Goal: Use online tool/utility: Utilize a website feature to perform a specific function

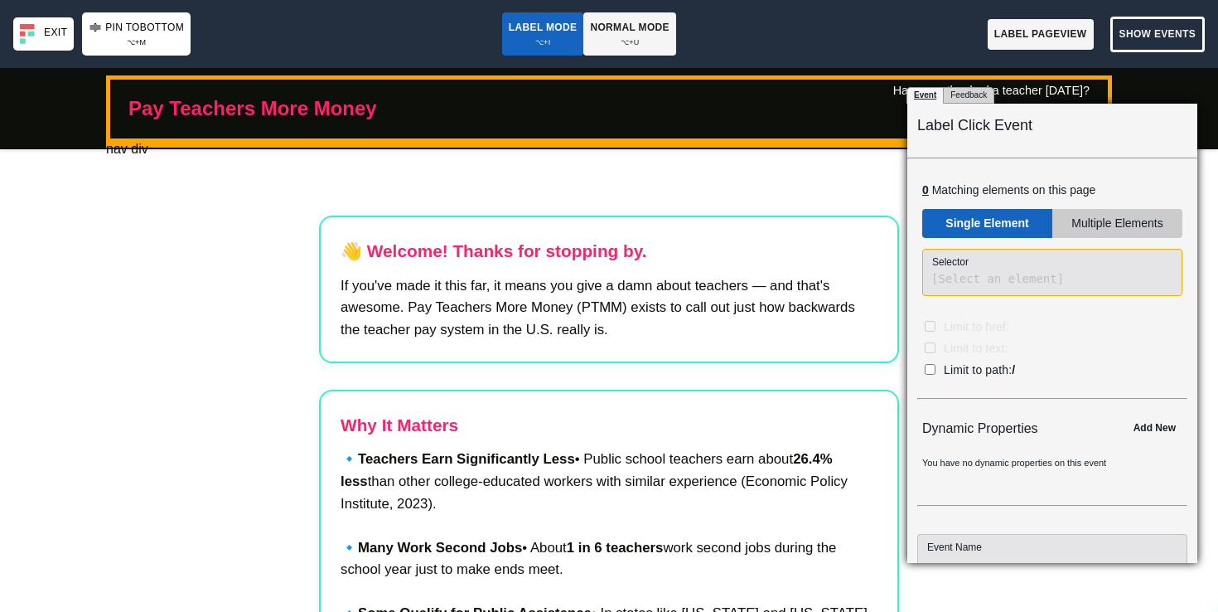
click at [960, 279] on code "[Select an element]" at bounding box center [997, 278] width 133 height 13
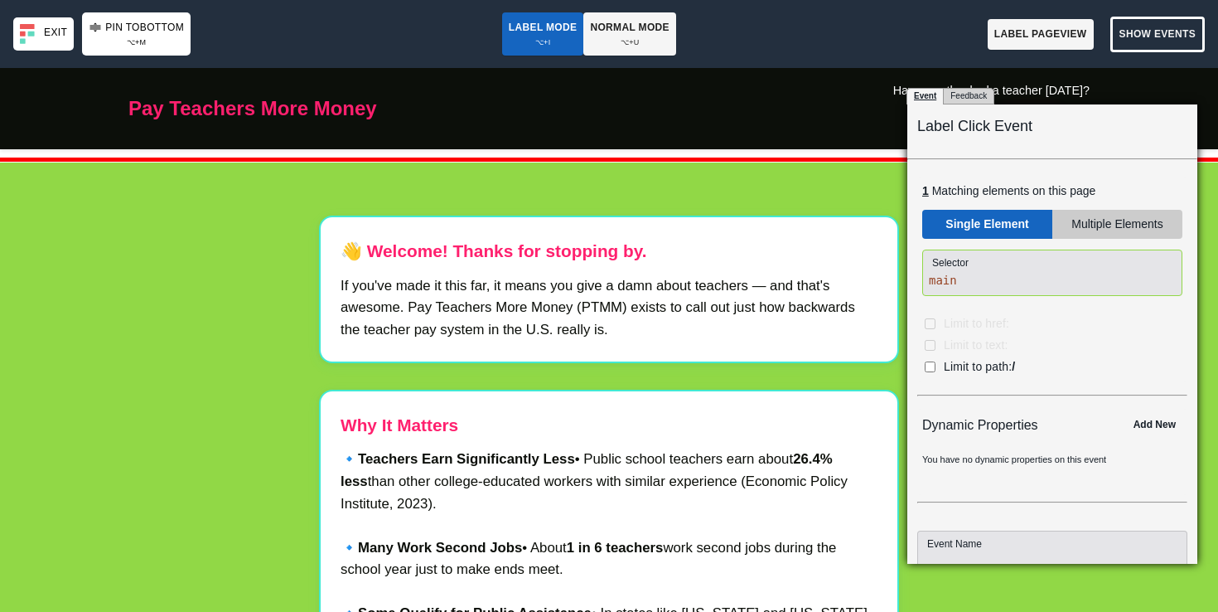
click at [247, 230] on body "Pay Teachers More Money Have you thanked a teacher [DATE]? Yes No 👋 Welcome! Th…" at bounding box center [609, 374] width 1218 height 612
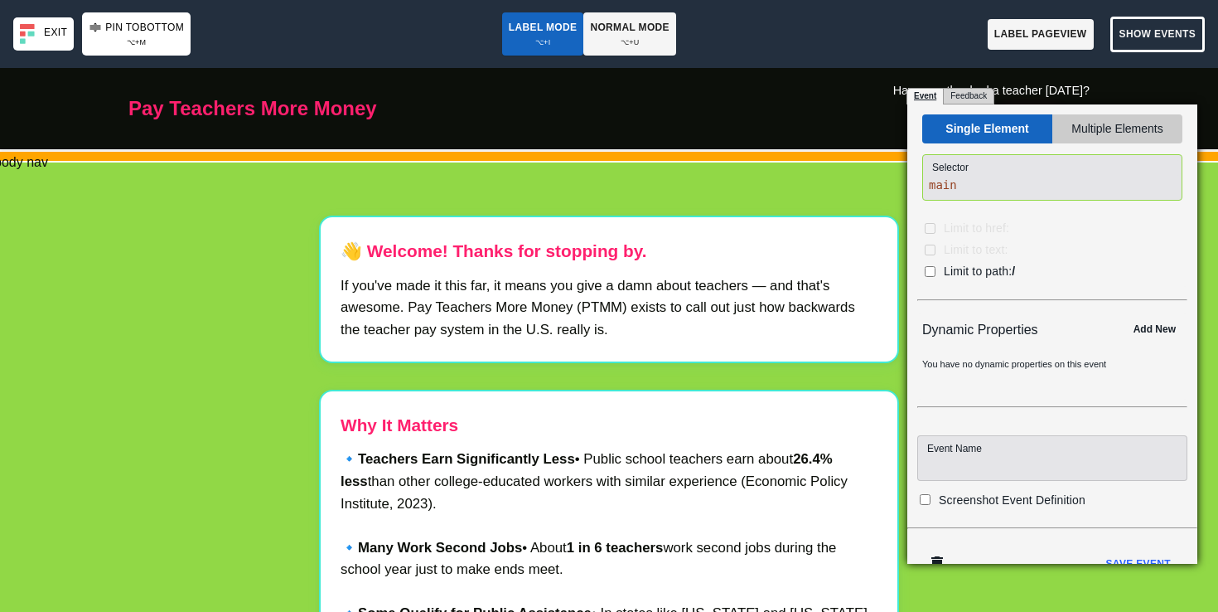
scroll to position [118, 0]
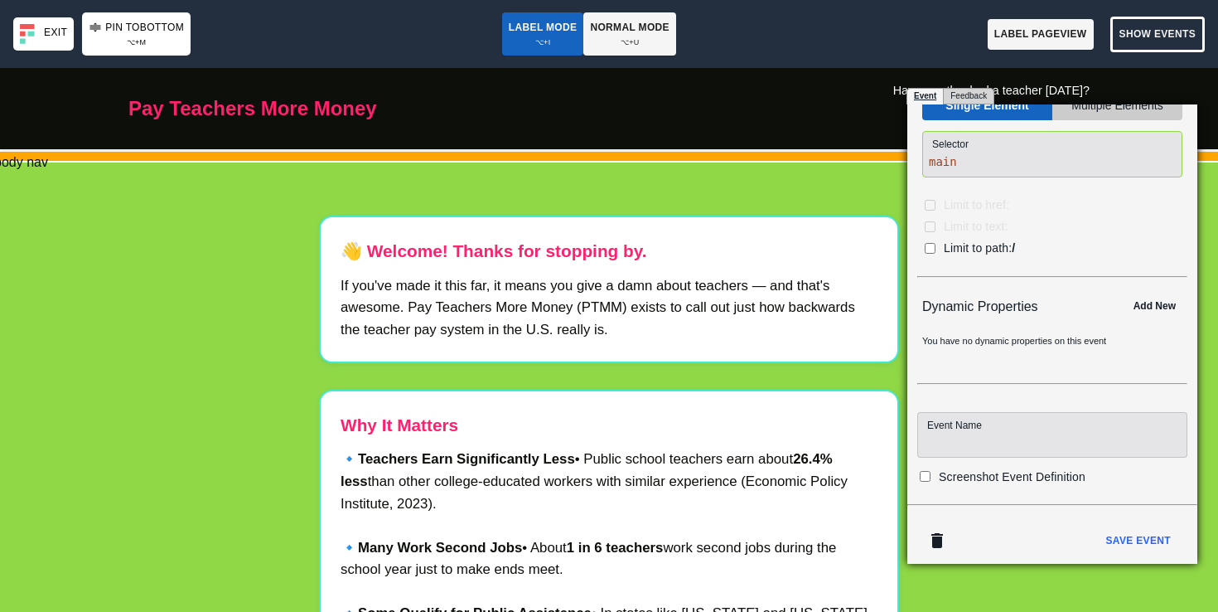
click at [952, 425] on input at bounding box center [1052, 435] width 270 height 46
click at [1129, 539] on b "Save Event" at bounding box center [1137, 540] width 65 height 17
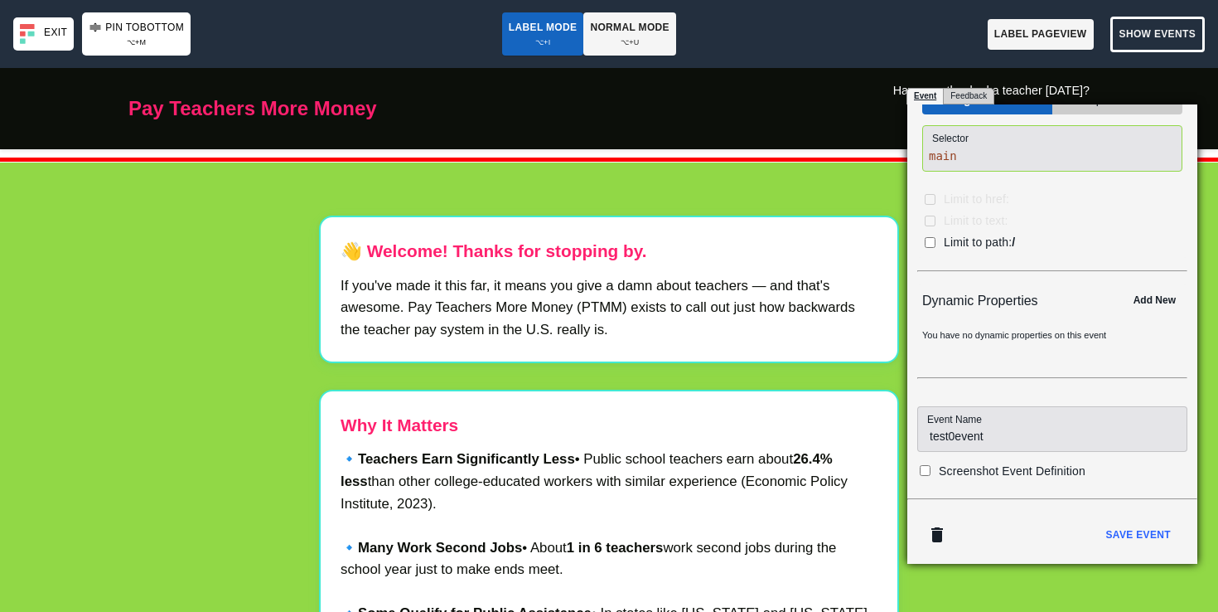
click at [941, 467] on span "Screenshot Event Definition" at bounding box center [1012, 470] width 147 height 13
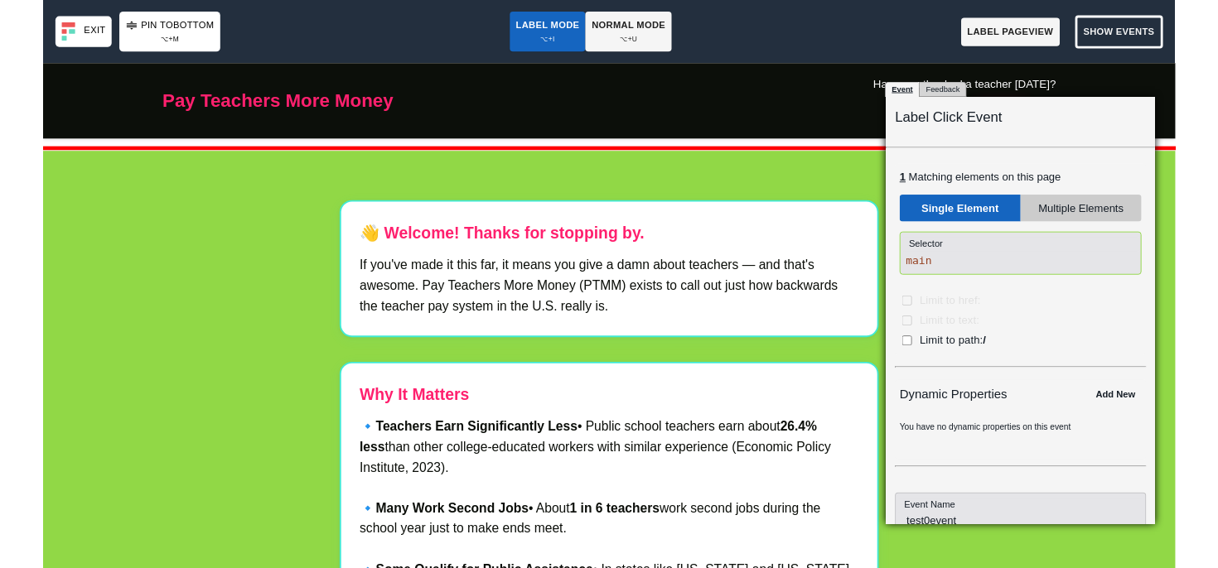
scroll to position [182, 0]
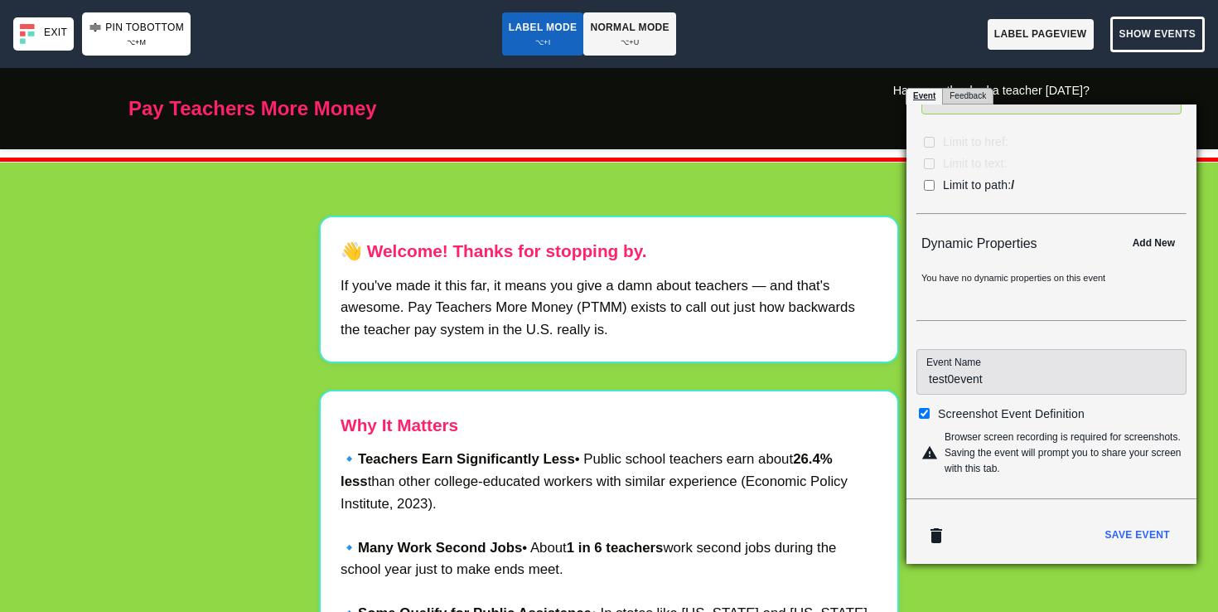
click at [992, 381] on input "test0event" at bounding box center [1052, 372] width 270 height 46
type input "test0event2"
click at [1120, 539] on b "Save Event" at bounding box center [1137, 534] width 65 height 17
